Goal: Find specific page/section: Find specific page/section

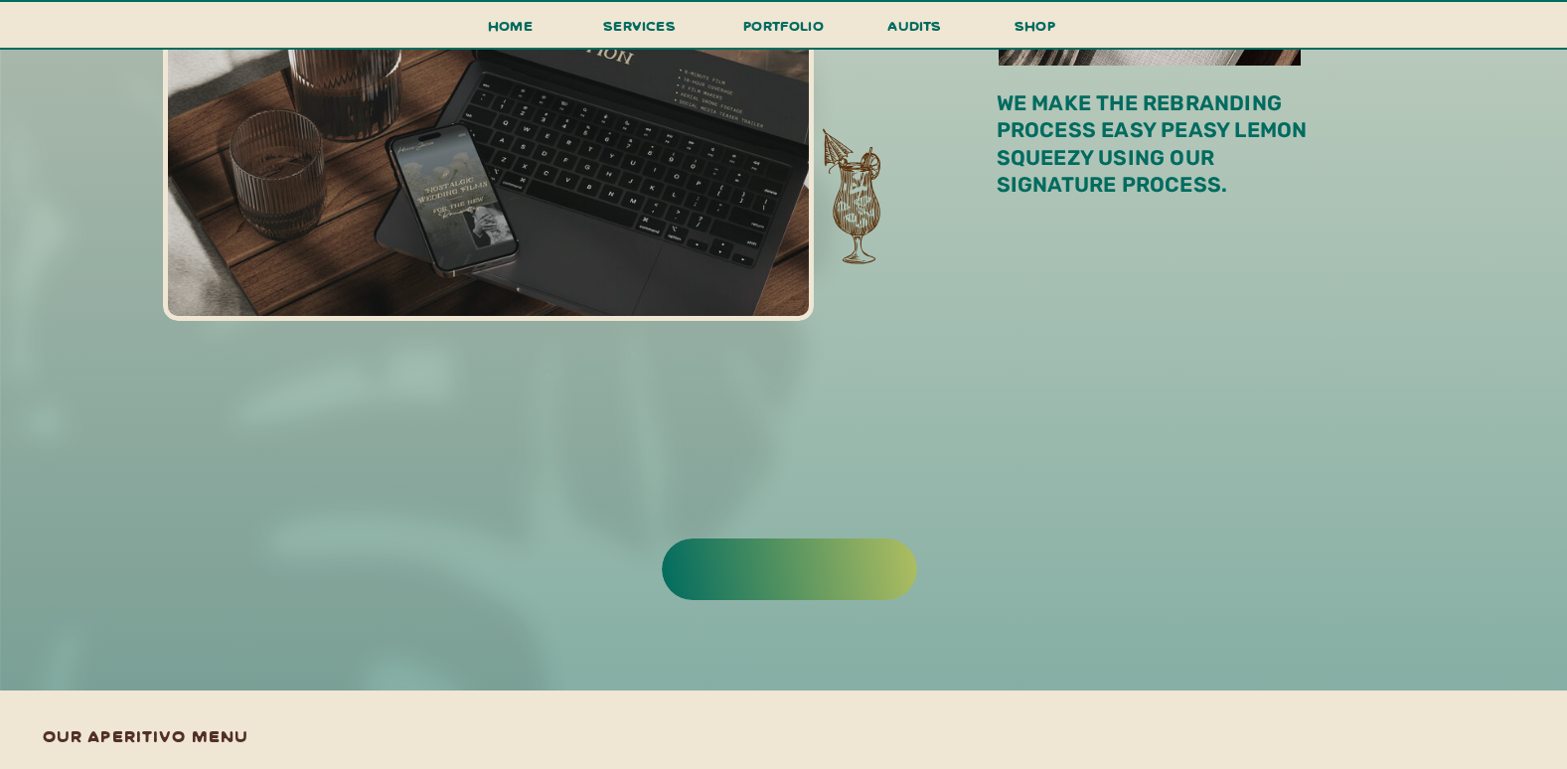
scroll to position [1719, 0]
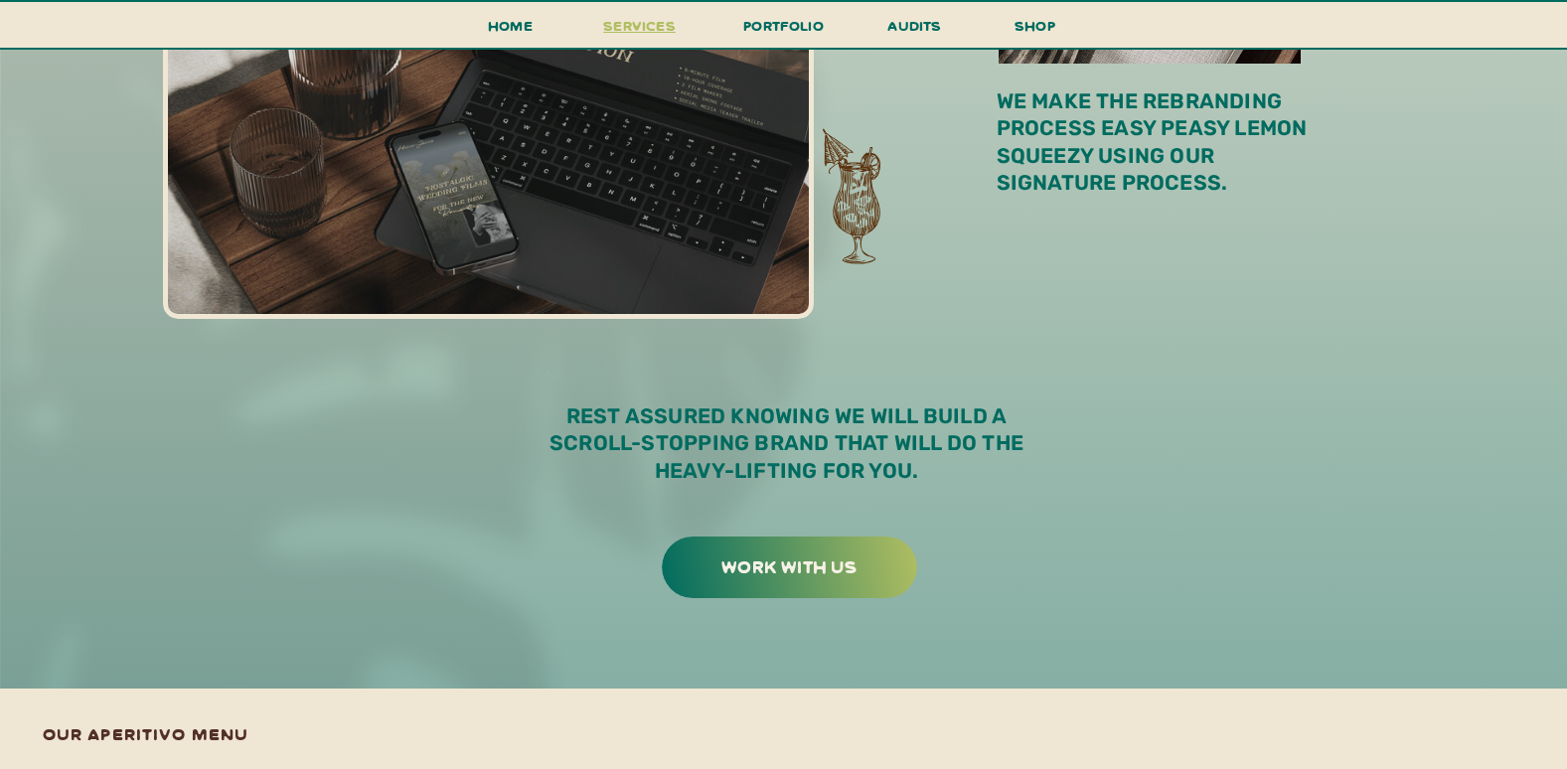
click at [664, 23] on span "services" at bounding box center [639, 25] width 73 height 19
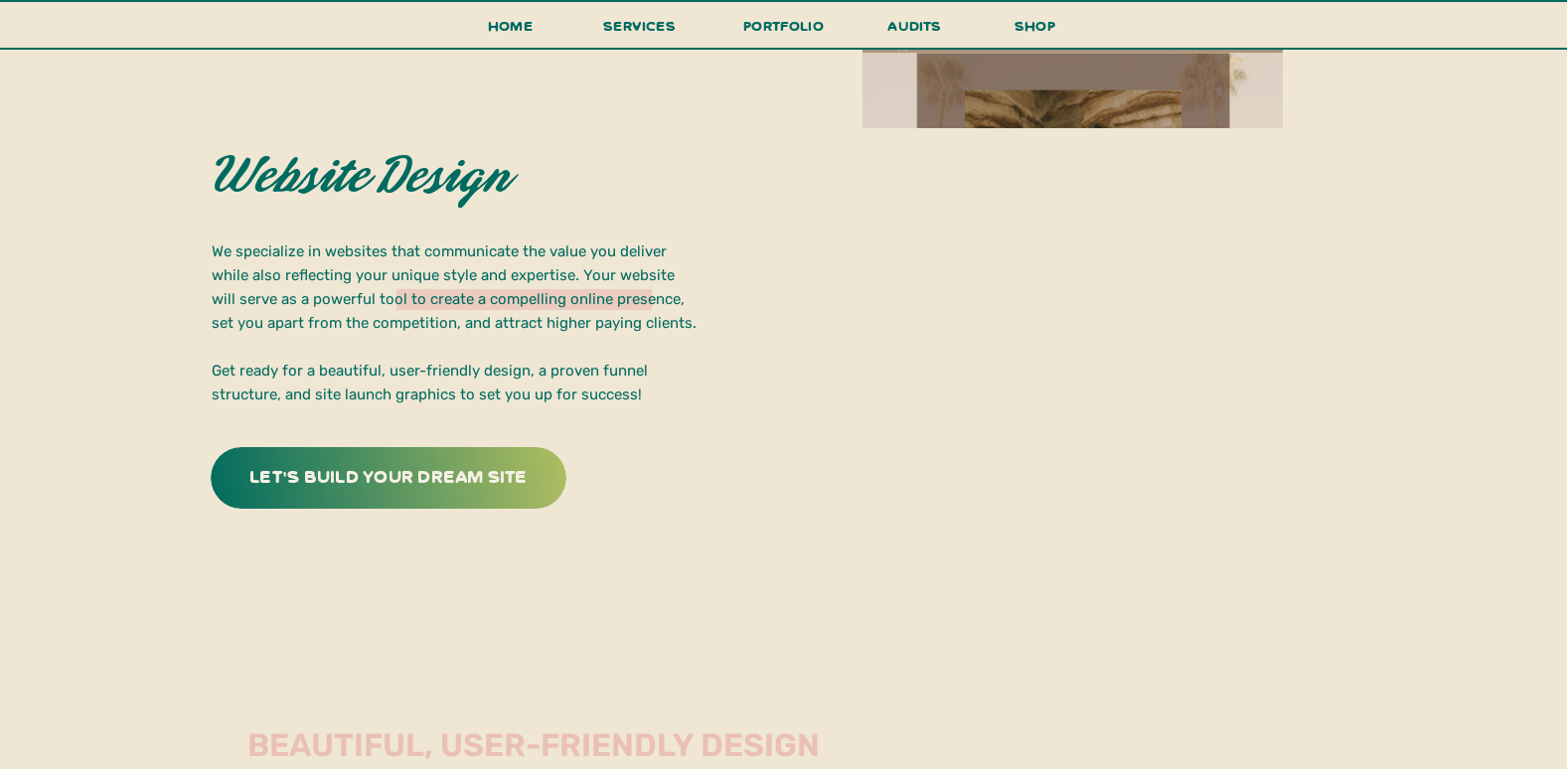
scroll to position [3653, 0]
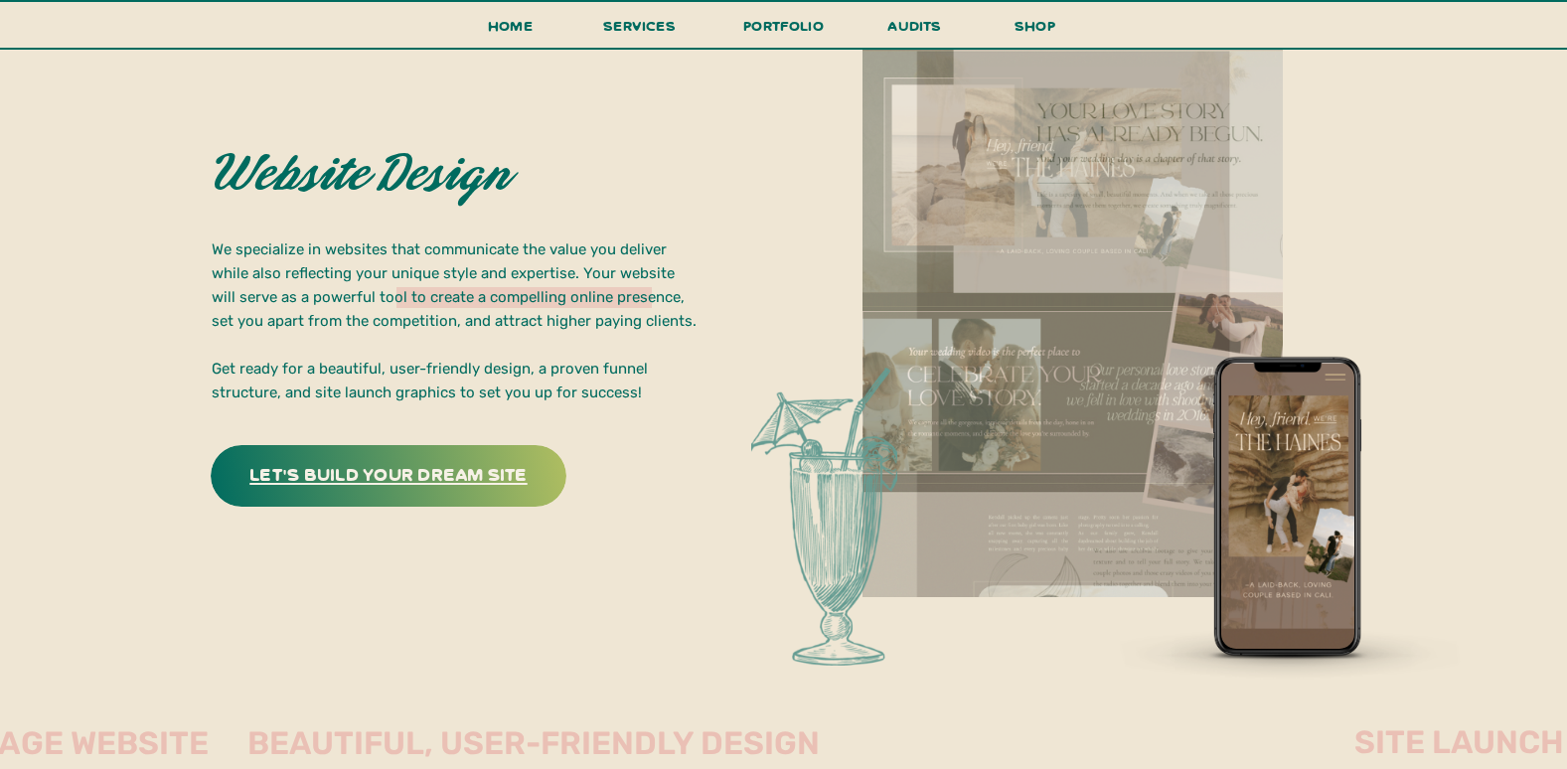
click at [477, 469] on h3 "let's build your dream site" at bounding box center [389, 473] width 311 height 31
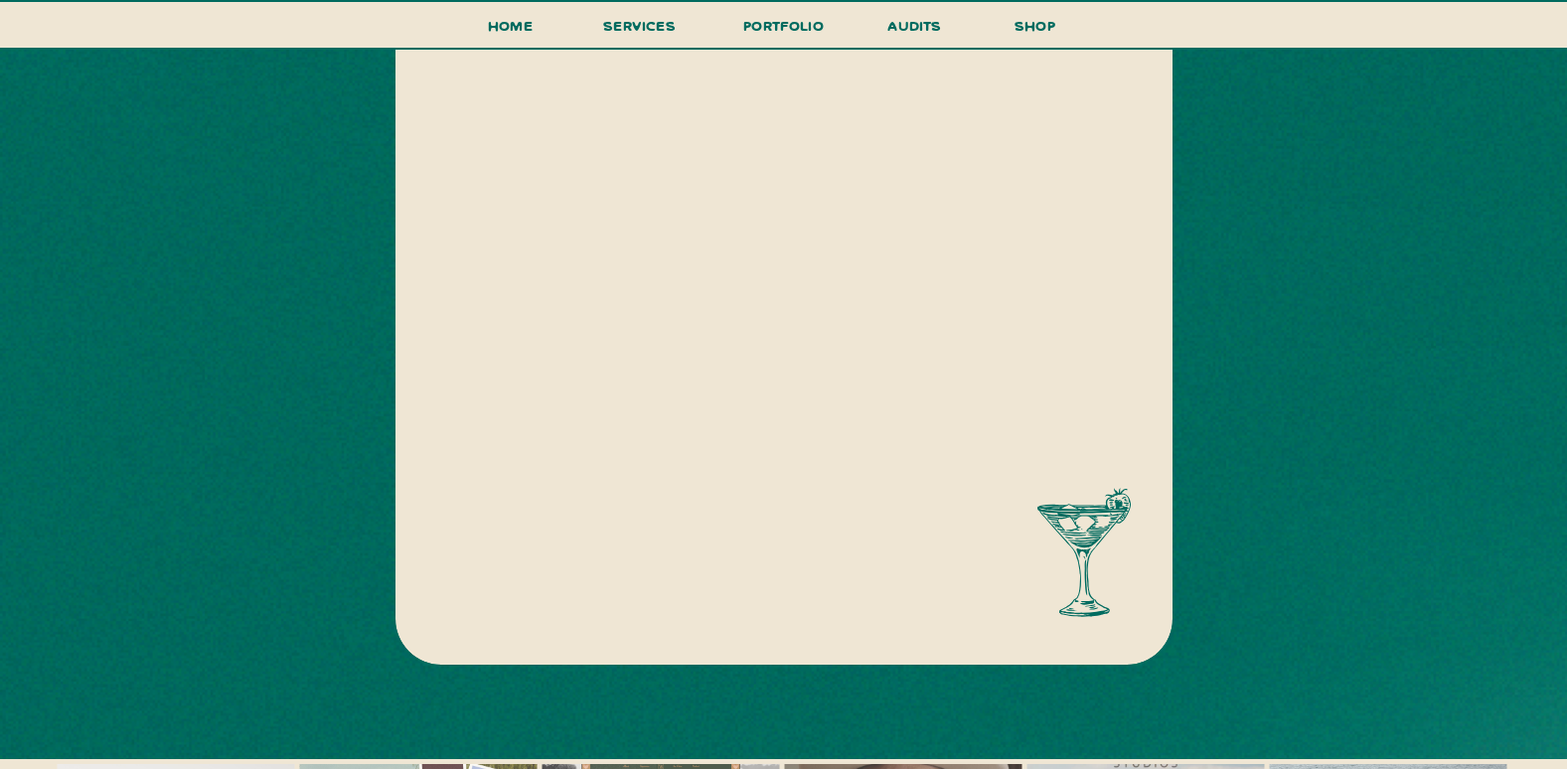
scroll to position [1322, 0]
